Goal: Task Accomplishment & Management: Manage account settings

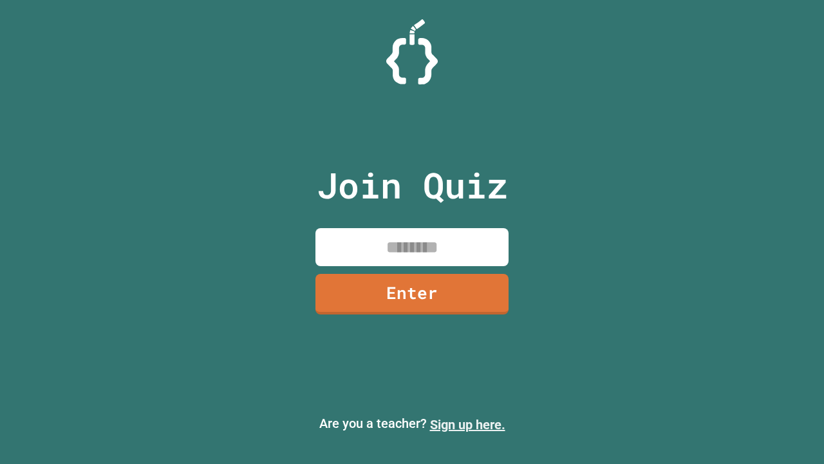
click at [467, 424] on link "Sign up here." at bounding box center [467, 424] width 75 height 15
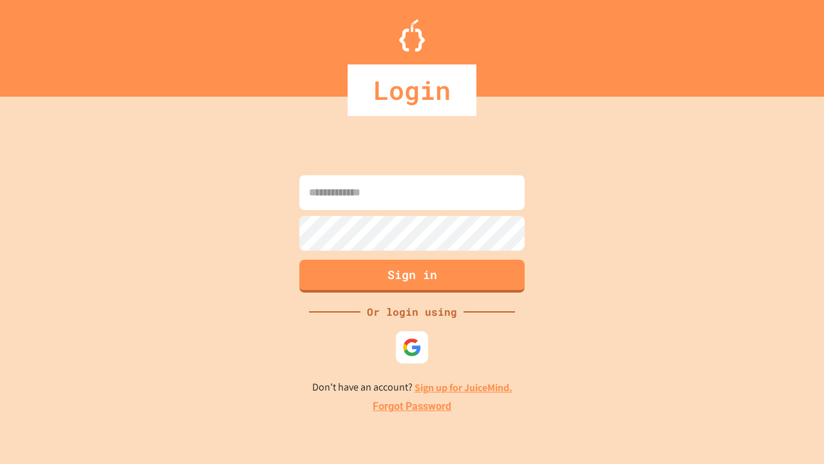
click at [412, 406] on link "Forgot Password" at bounding box center [412, 406] width 79 height 15
